Goal: Find specific page/section: Find specific page/section

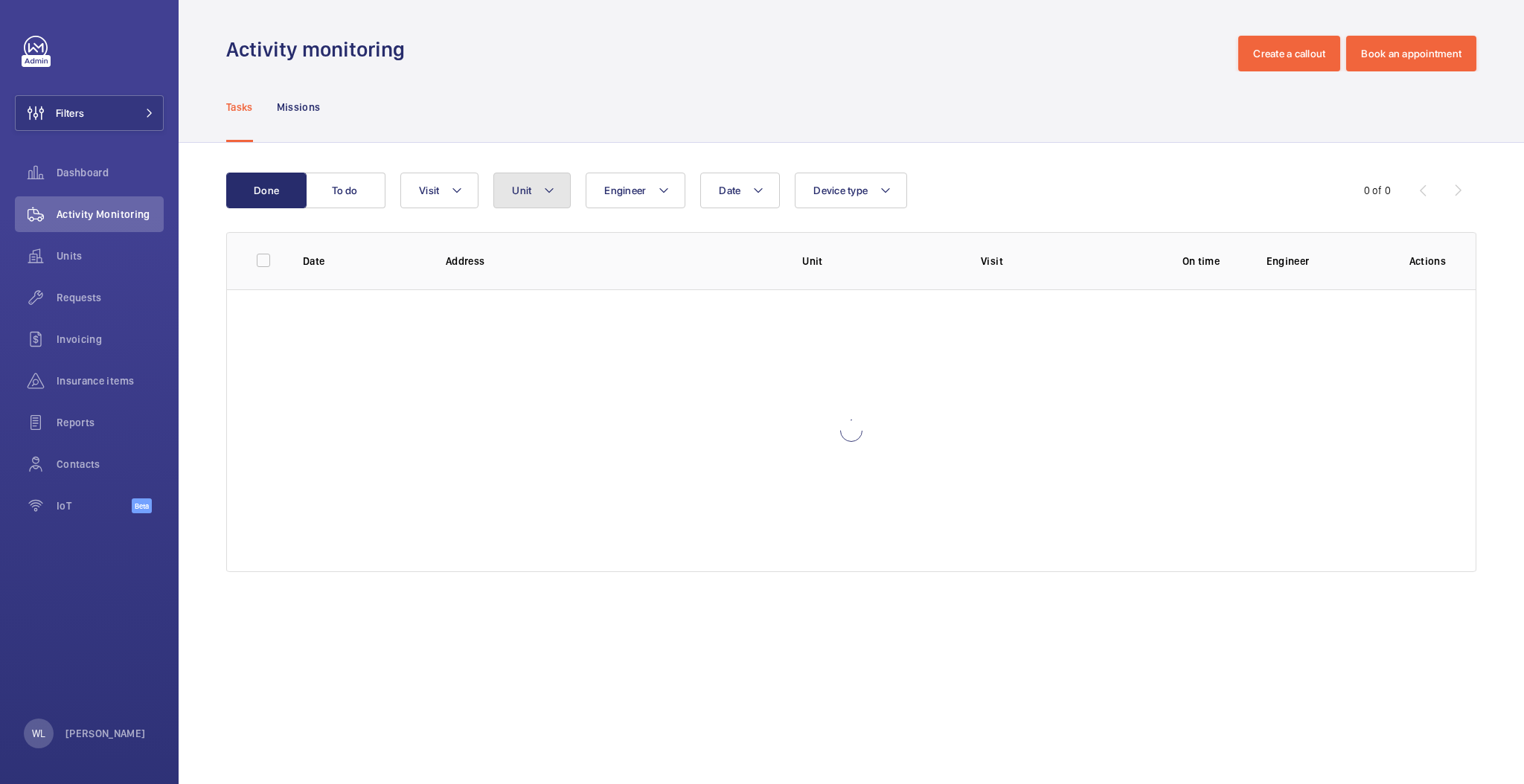
click at [538, 189] on button "Unit" at bounding box center [531, 190] width 77 height 36
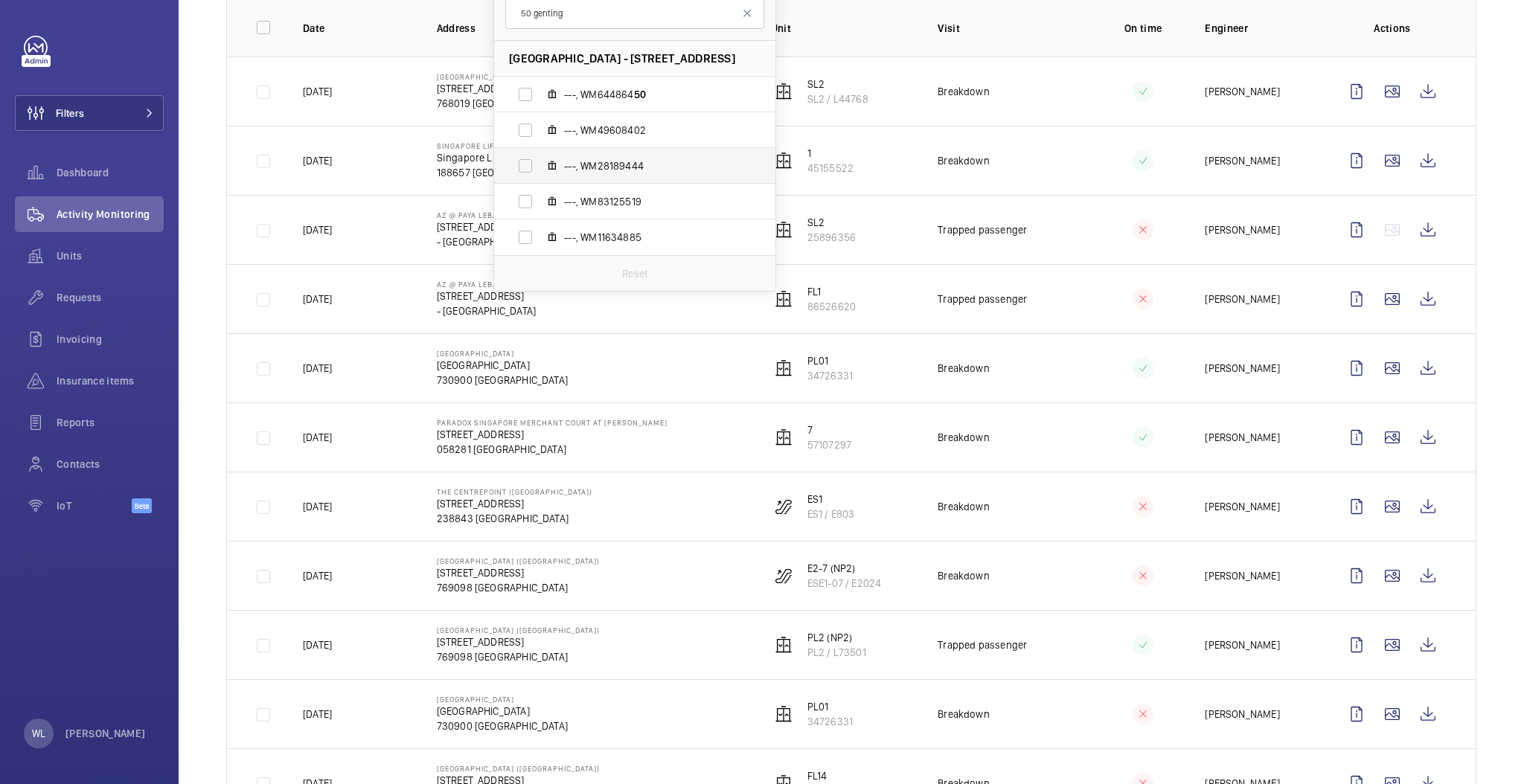
scroll to position [198, 0]
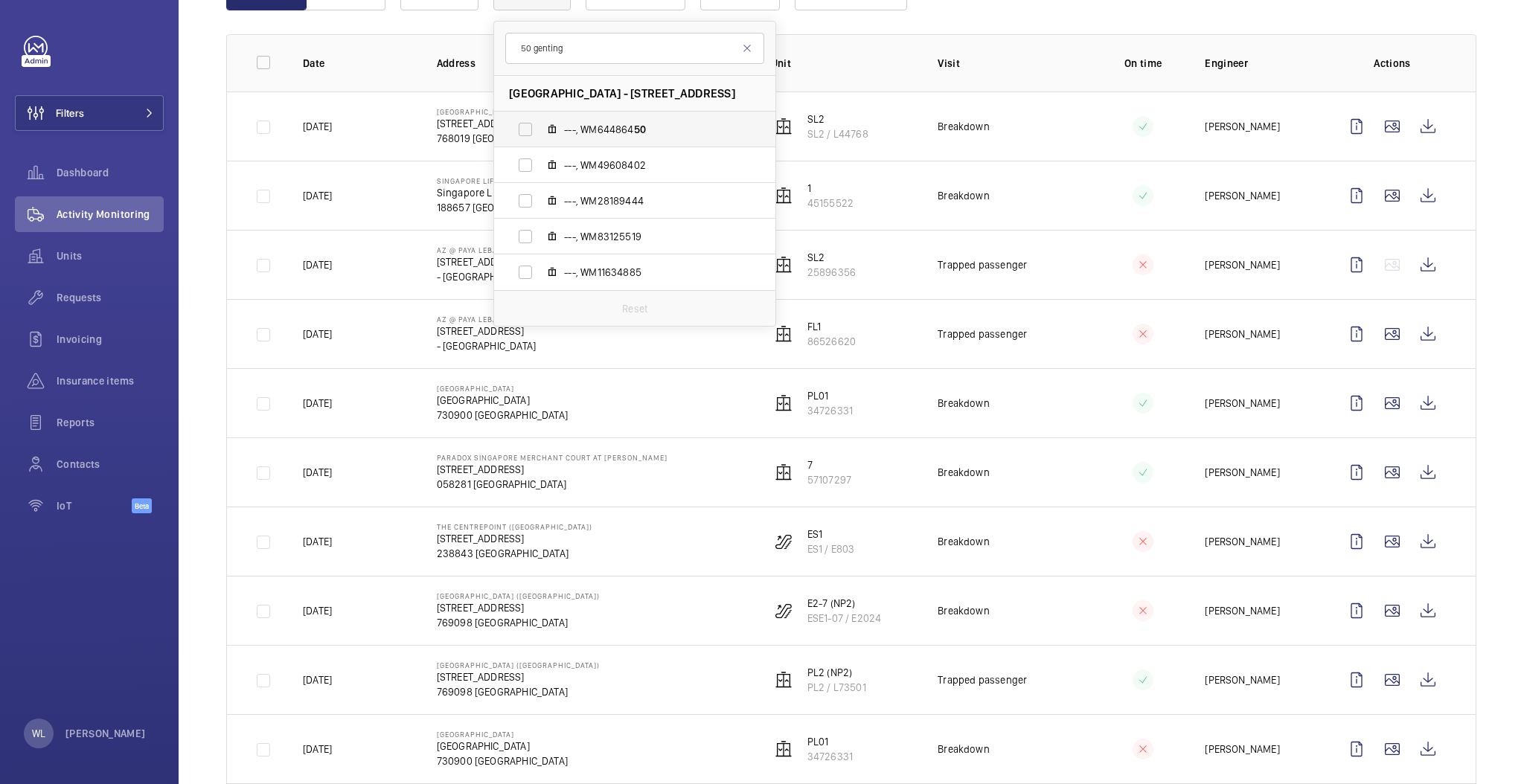
type input "50 genting"
click at [527, 134] on label "---, WM644864 50" at bounding box center [622, 129] width 257 height 36
click at [527, 134] on input "---, WM644864 50" at bounding box center [525, 129] width 30 height 30
checkbox input "true"
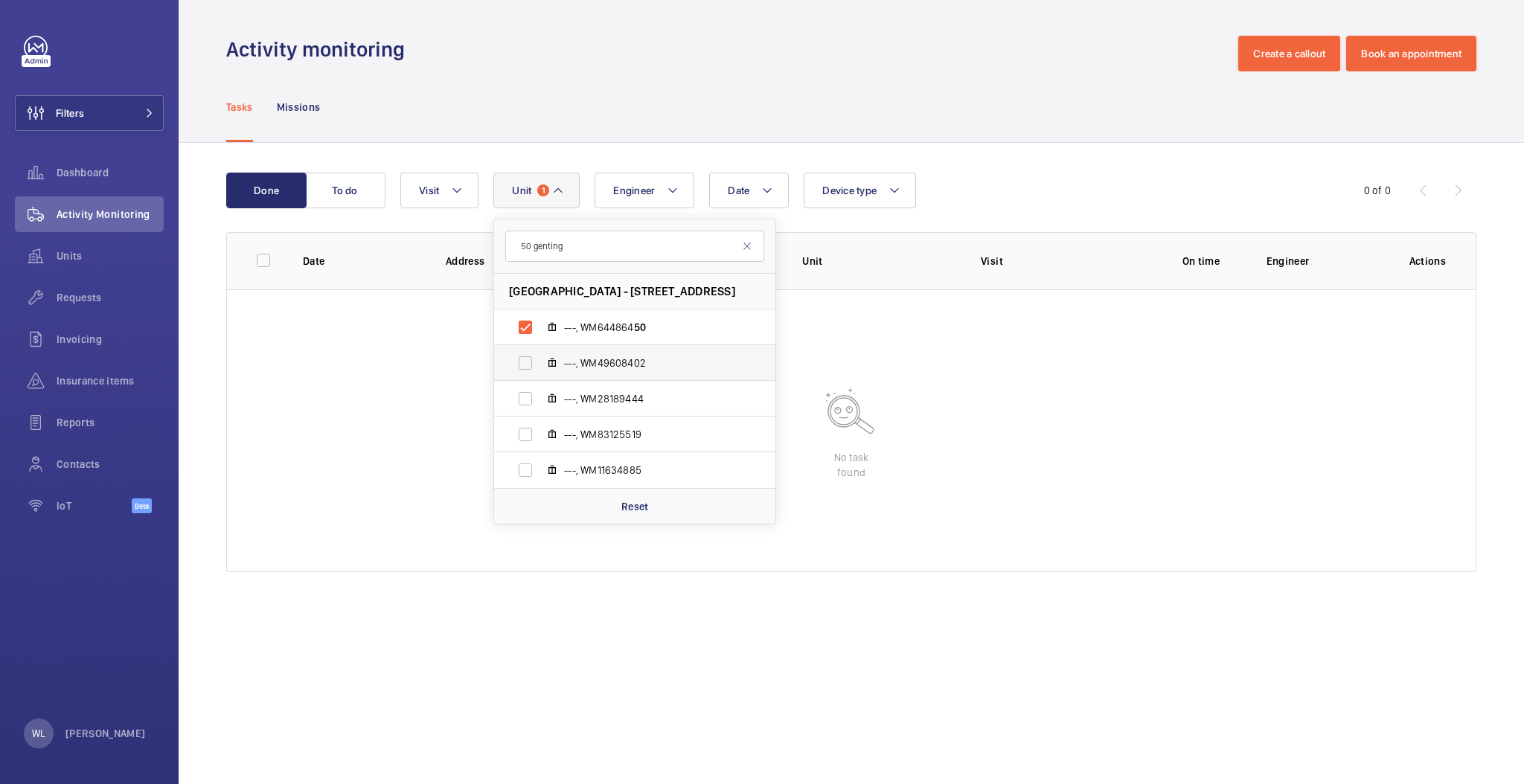
click at [520, 359] on label "---, WM49608402" at bounding box center [622, 363] width 257 height 36
click at [520, 359] on input "---, WM49608402" at bounding box center [525, 363] width 30 height 30
checkbox input "true"
click at [525, 399] on label "---, WM28189444" at bounding box center [622, 398] width 257 height 36
click at [525, 399] on input "---, WM28189444" at bounding box center [525, 398] width 30 height 30
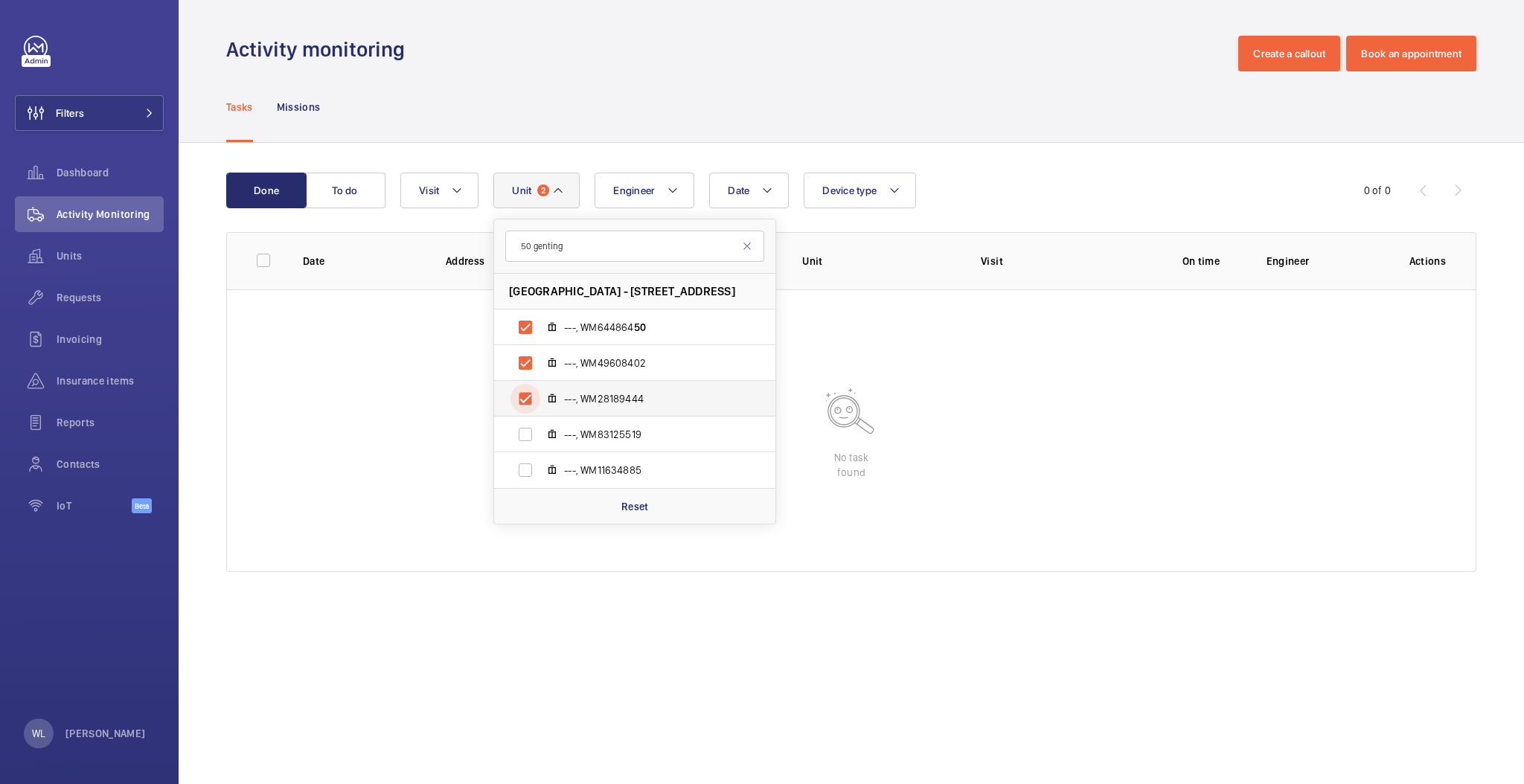
checkbox input "true"
click at [526, 428] on label "---, WM83125519" at bounding box center [622, 434] width 257 height 36
click at [526, 428] on input "---, WM83125519" at bounding box center [525, 434] width 30 height 30
checkbox input "true"
click at [519, 469] on label "---, WM11634885" at bounding box center [622, 470] width 257 height 36
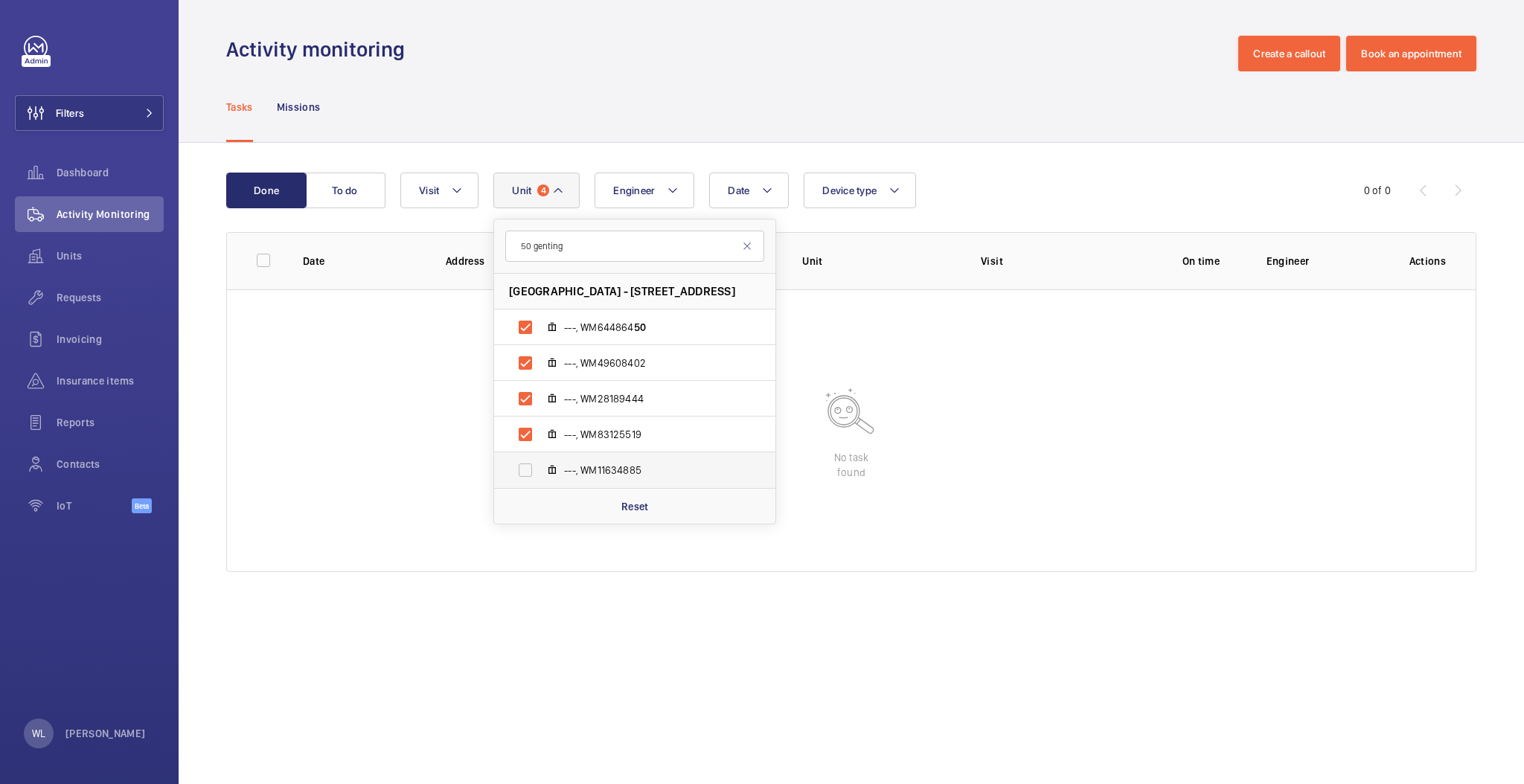
click at [519, 469] on input "---, WM11634885" at bounding box center [525, 469] width 30 height 30
checkbox input "true"
click at [1055, 517] on wm-front-table-empty-state "No task found" at bounding box center [851, 431] width 1248 height 282
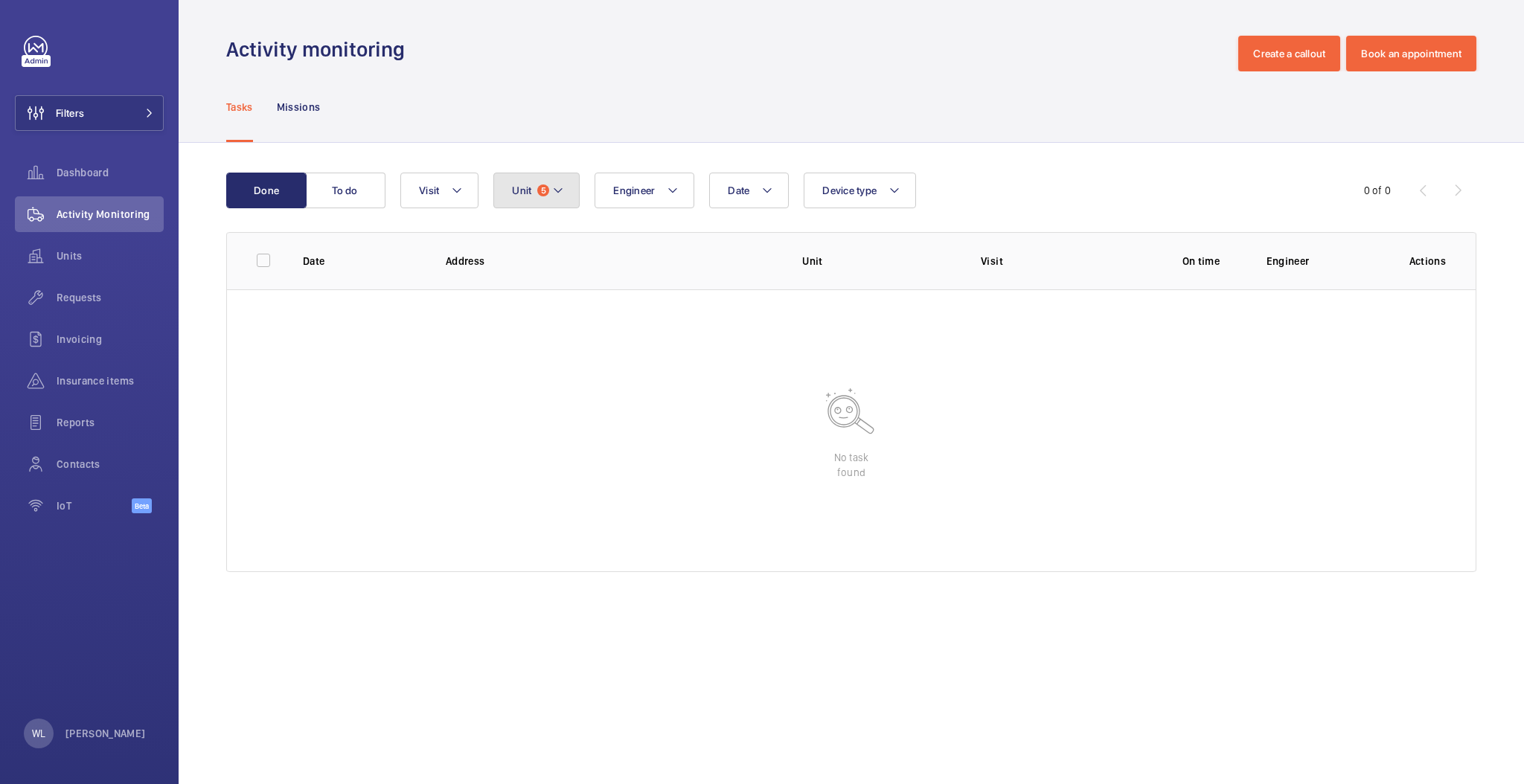
click at [570, 189] on button "Unit 5" at bounding box center [536, 190] width 86 height 36
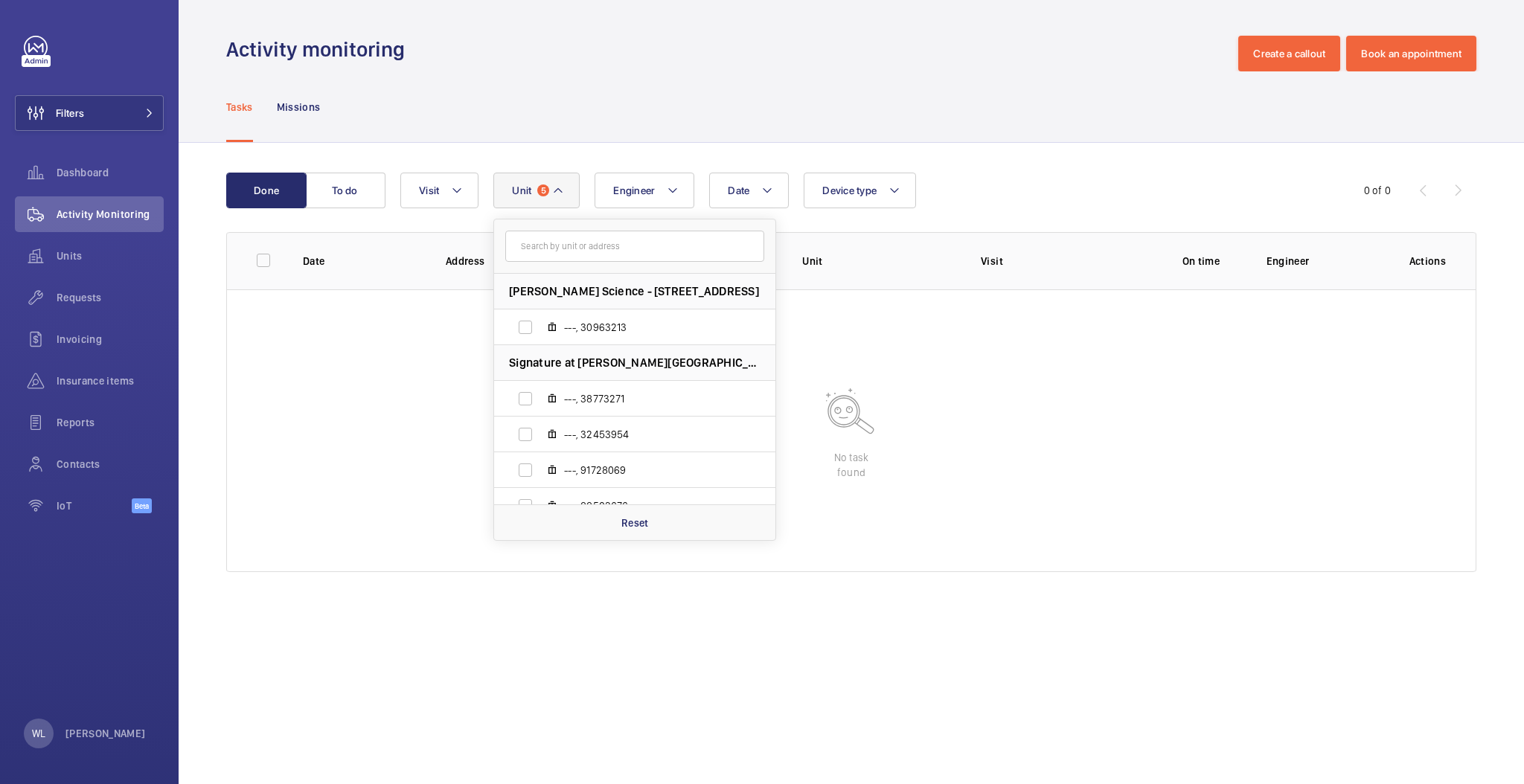
click at [1003, 591] on div "Done To do Date Engineer Unit 5 [PERSON_NAME] Science - [STREET_ADDRESS] ---, 3…" at bounding box center [851, 375] width 1345 height 465
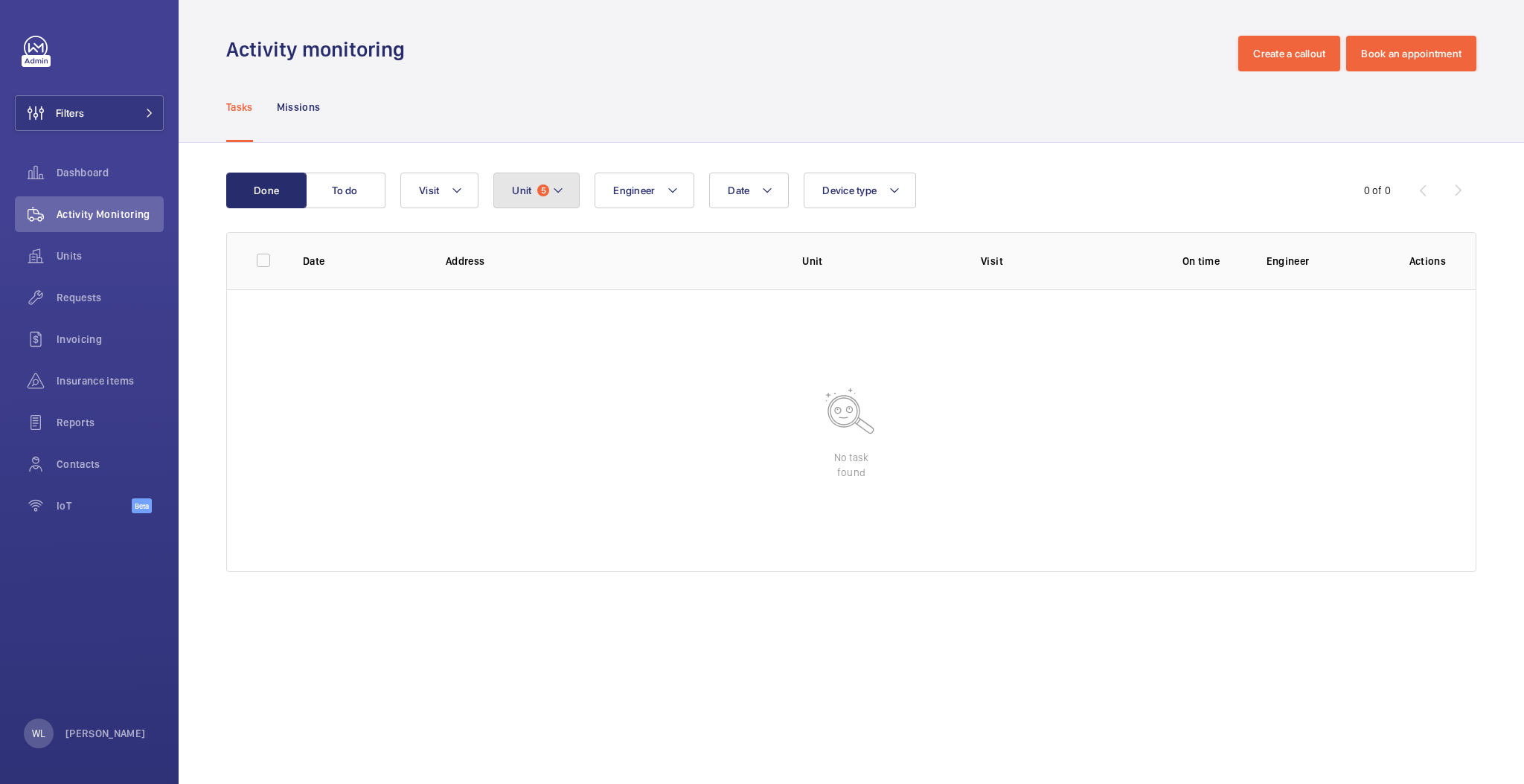
click at [538, 195] on button "Unit 5" at bounding box center [536, 190] width 86 height 36
